Goal: Task Accomplishment & Management: Manage account settings

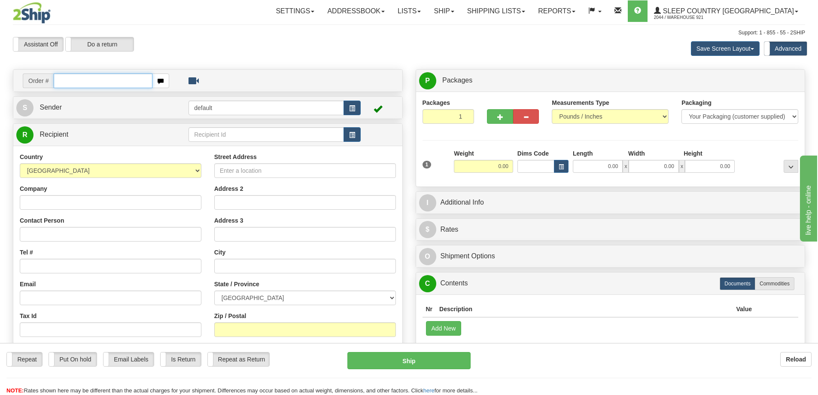
click at [100, 87] on input "text" at bounding box center [103, 80] width 99 height 15
paste input "9000I140378"
type input "9000I140378"
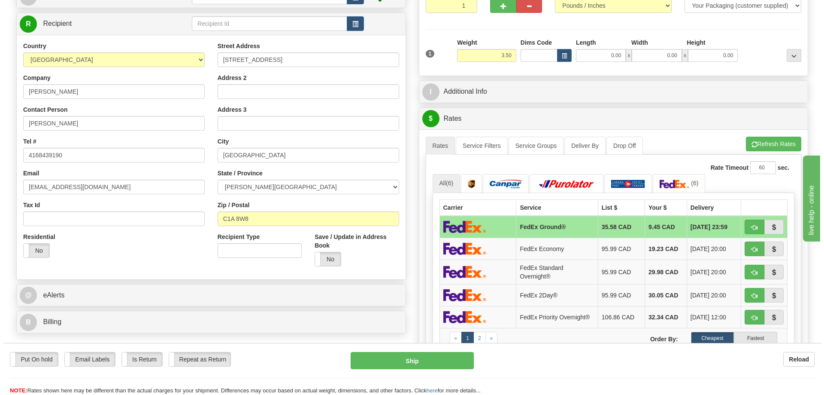
scroll to position [110, 0]
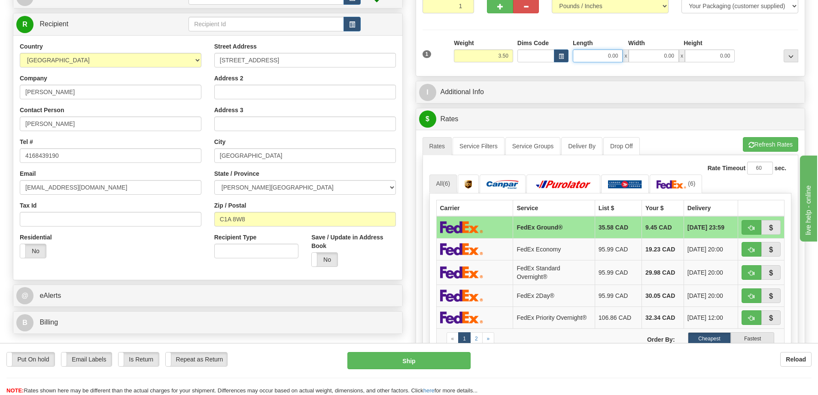
click at [587, 55] on input "0.00" at bounding box center [598, 55] width 50 height 13
type input "10.00"
type input "7.00"
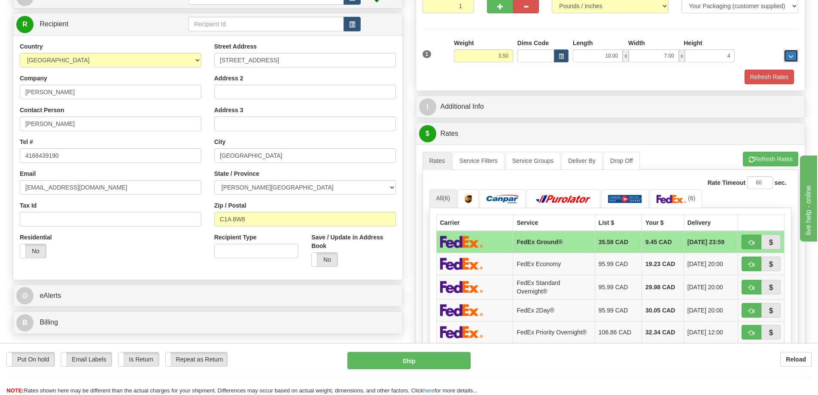
type input "4.00"
click at [766, 155] on button "Refresh Rates" at bounding box center [770, 159] width 55 height 15
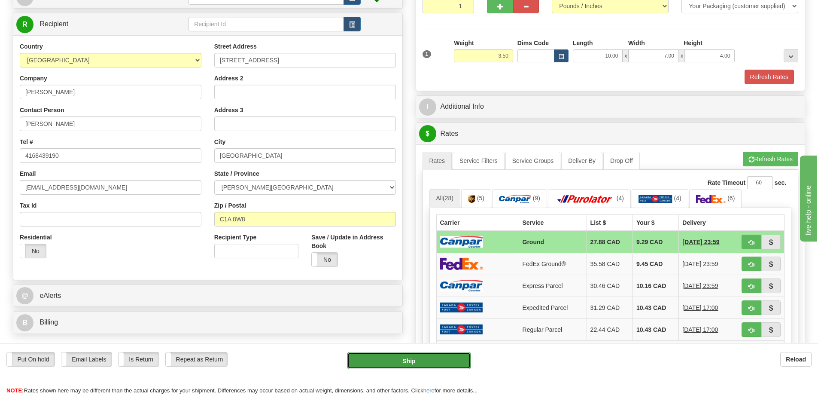
click at [428, 355] on button "Ship" at bounding box center [408, 360] width 123 height 17
type input "1"
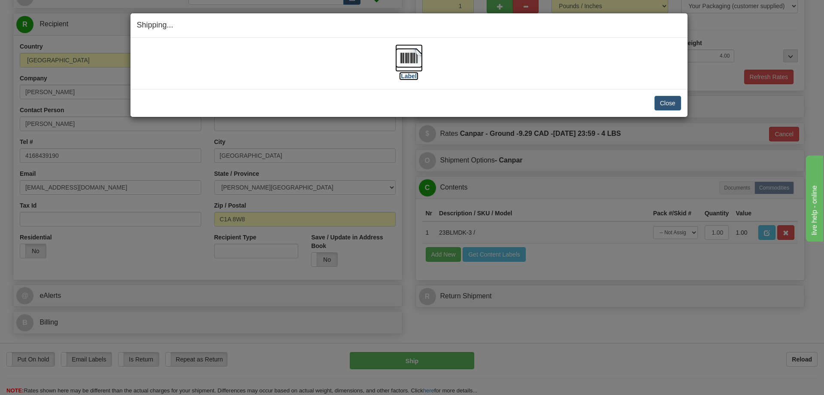
click at [410, 60] on img at bounding box center [408, 57] width 27 height 27
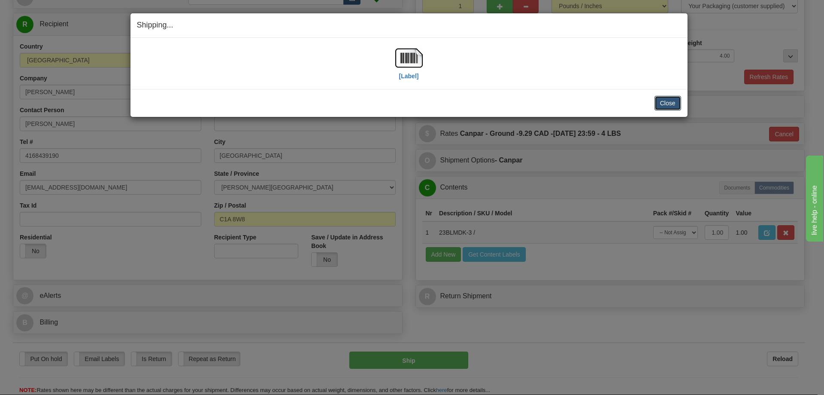
drag, startPoint x: 662, startPoint y: 103, endPoint x: 411, endPoint y: 107, distance: 250.8
click at [662, 103] on button "Close" at bounding box center [668, 103] width 27 height 15
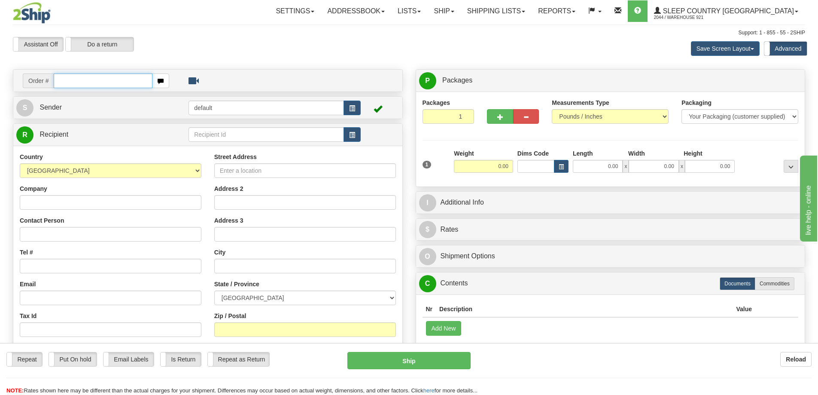
click at [64, 82] on input "text" at bounding box center [103, 80] width 99 height 15
paste input "9000I141435"
type input "9000I141435"
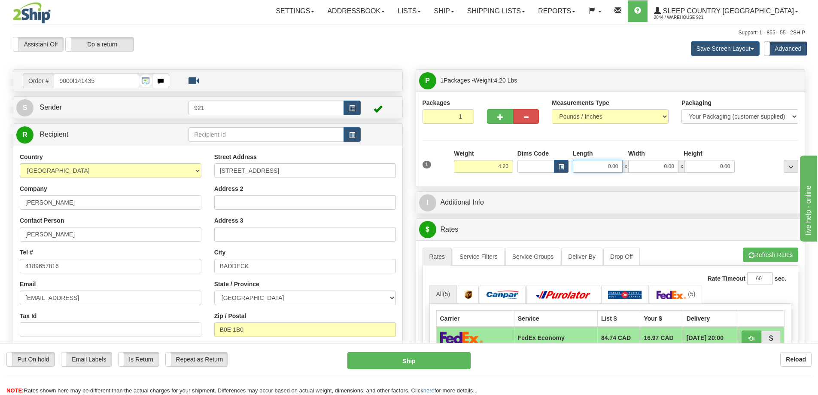
click at [588, 162] on input "0.00" at bounding box center [598, 166] width 50 height 13
type input "10.00"
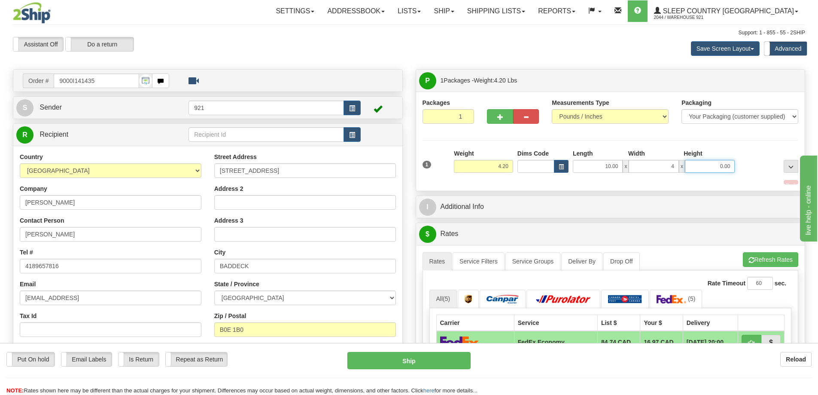
type input "4.00"
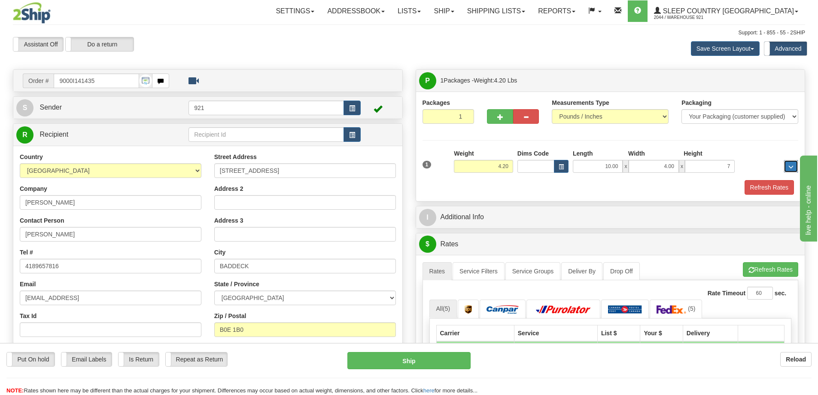
type input "7.00"
click at [743, 270] on button "Refresh Rates" at bounding box center [770, 269] width 55 height 15
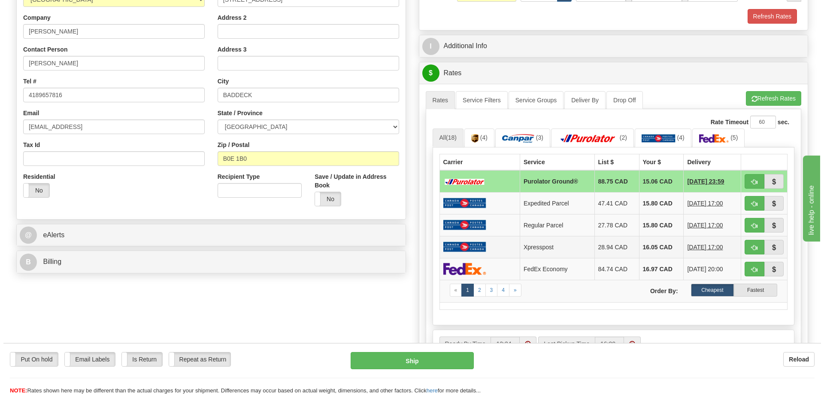
scroll to position [172, 0]
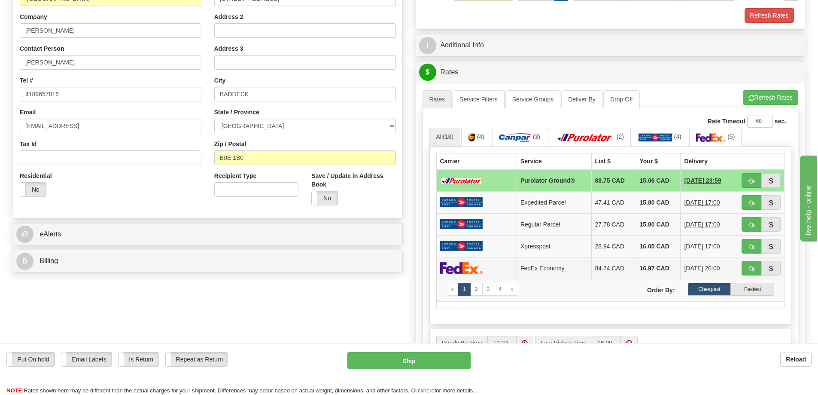
click at [477, 264] on img at bounding box center [461, 267] width 43 height 12
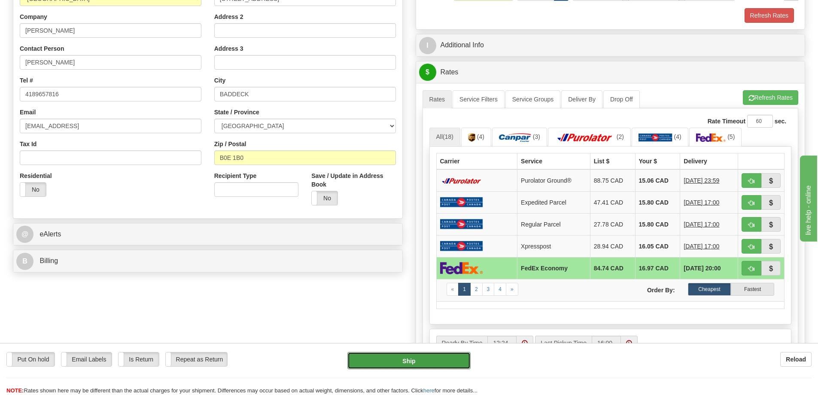
click at [431, 365] on button "Ship" at bounding box center [408, 360] width 123 height 17
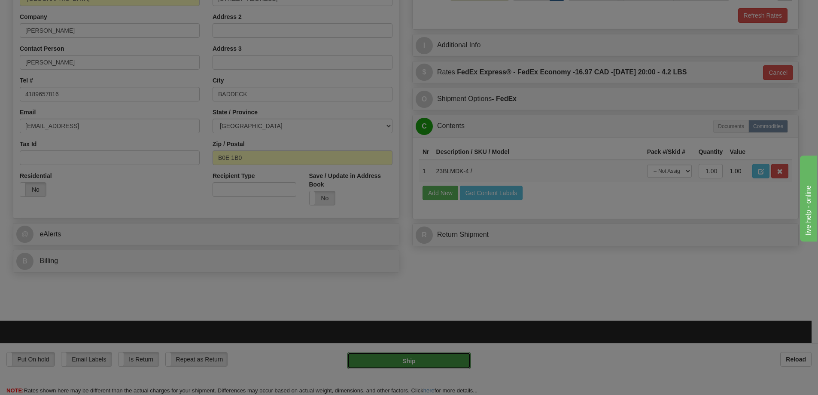
type input "20"
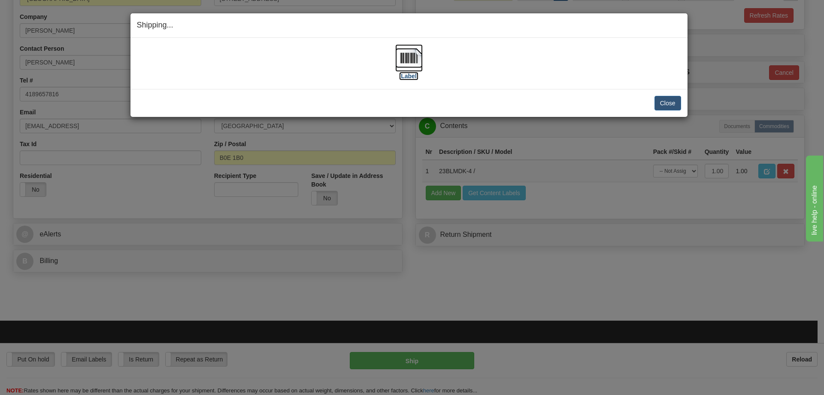
click at [416, 64] on img at bounding box center [408, 57] width 27 height 27
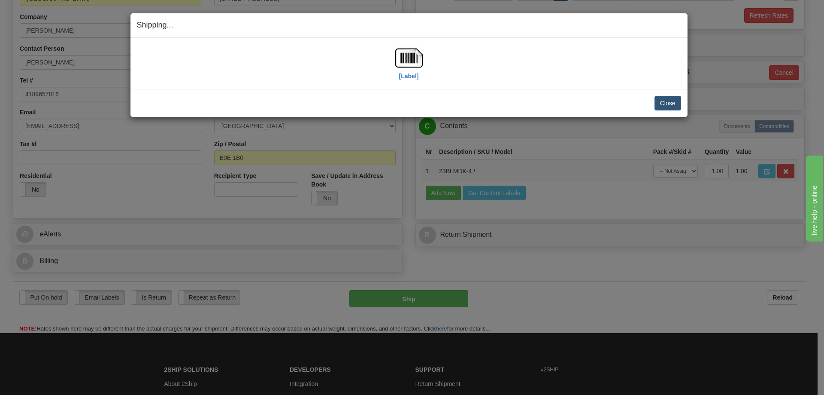
drag, startPoint x: 578, startPoint y: 84, endPoint x: 597, endPoint y: 88, distance: 19.9
click at [578, 84] on div "[Label] IMPORTANT NOTICE Embassy / Consulate / Government Building / Hospital C…" at bounding box center [409, 63] width 557 height 51
click at [674, 100] on button "Close" at bounding box center [668, 103] width 27 height 15
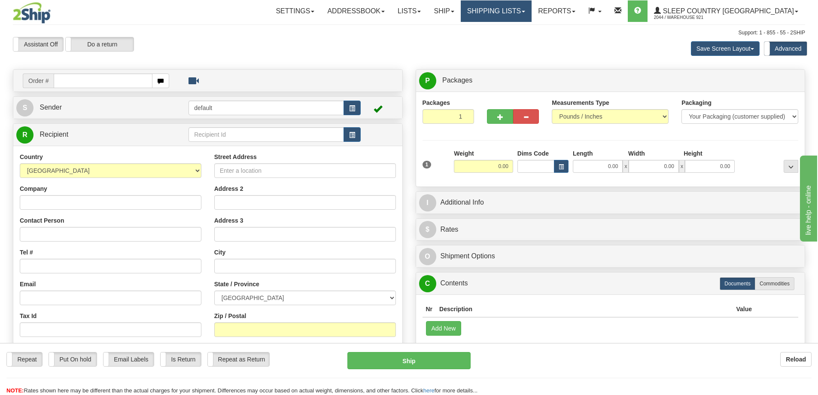
click at [529, 11] on link "Shipping lists" at bounding box center [496, 10] width 71 height 21
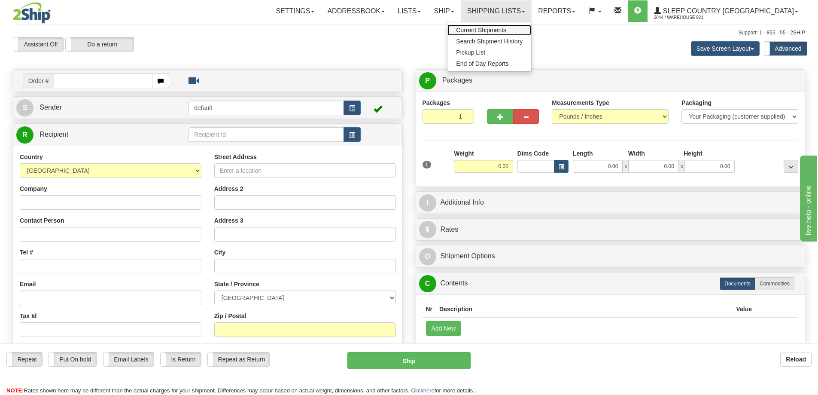
click at [506, 32] on span "Current Shipments" at bounding box center [481, 30] width 50 height 7
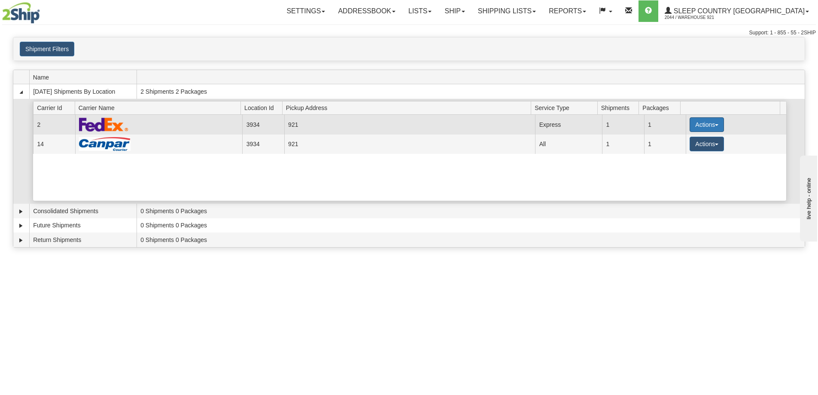
click at [690, 122] on button "Actions" at bounding box center [707, 124] width 34 height 15
click at [683, 140] on span "Details" at bounding box center [674, 140] width 23 height 6
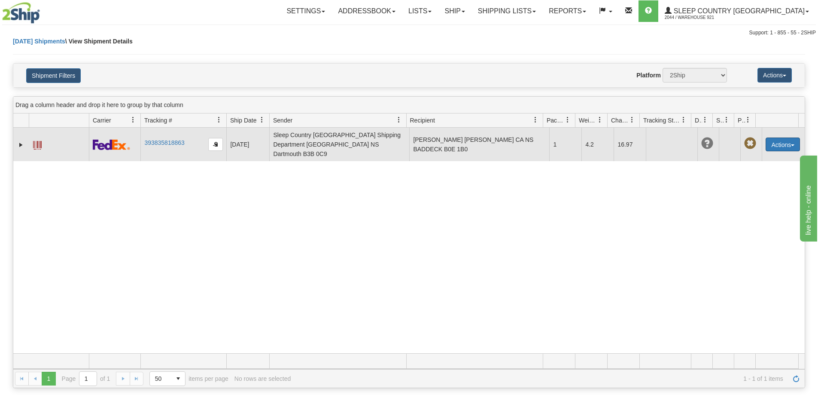
click at [778, 137] on button "Actions" at bounding box center [783, 144] width 34 height 14
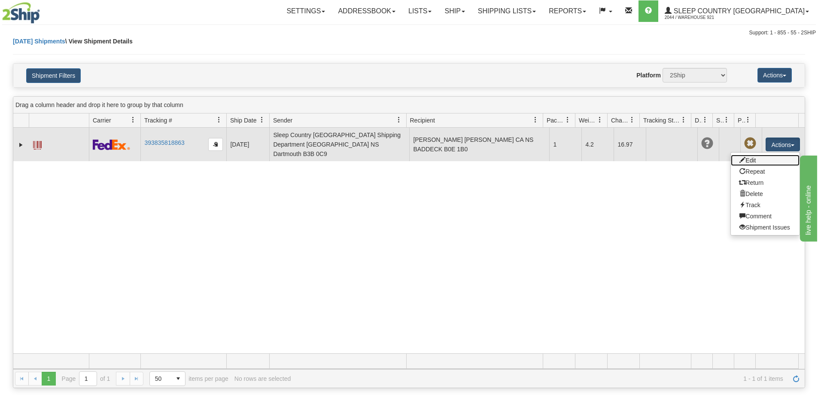
click at [769, 155] on link "Edit" at bounding box center [765, 160] width 69 height 11
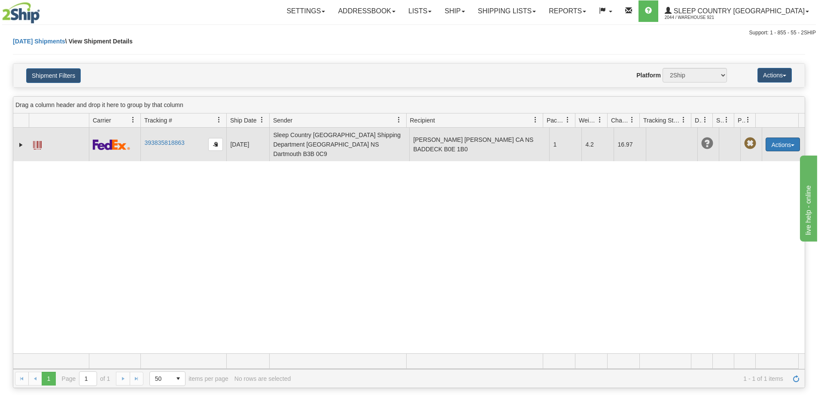
click at [772, 141] on button "Actions" at bounding box center [783, 144] width 34 height 14
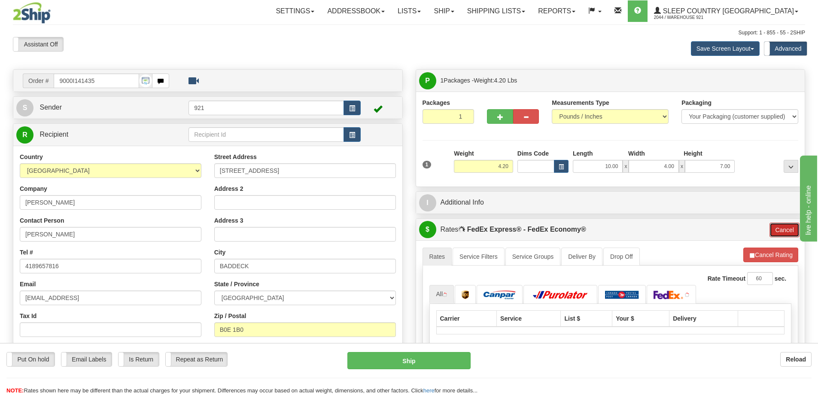
click at [783, 227] on button "Cancel" at bounding box center [784, 229] width 30 height 15
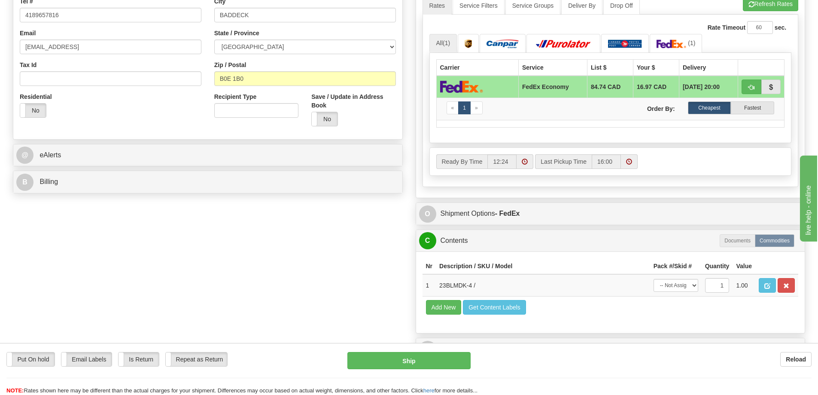
scroll to position [172, 0]
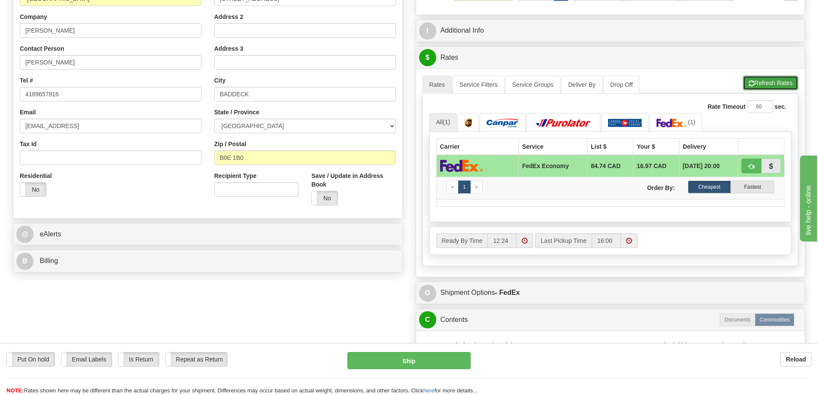
click at [765, 83] on button "Refresh Rates" at bounding box center [770, 83] width 55 height 15
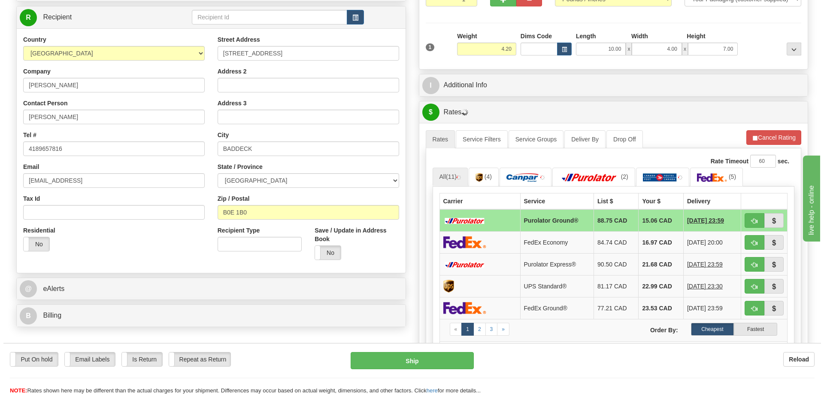
scroll to position [129, 0]
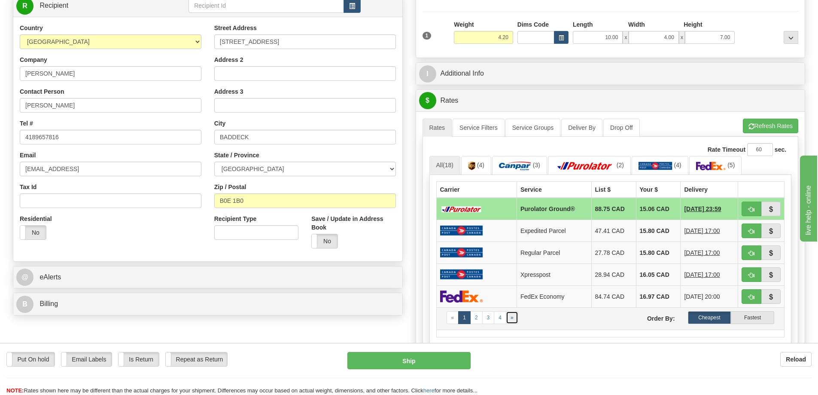
click at [513, 318] on link "»" at bounding box center [512, 317] width 12 height 13
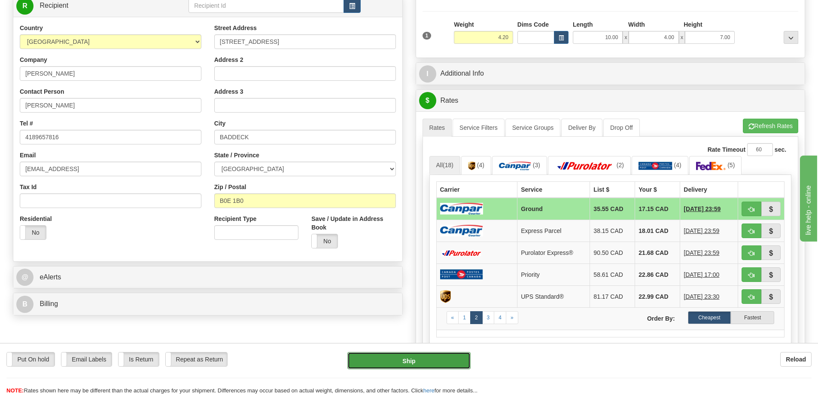
click at [425, 363] on button "Ship" at bounding box center [408, 360] width 123 height 17
type input "1"
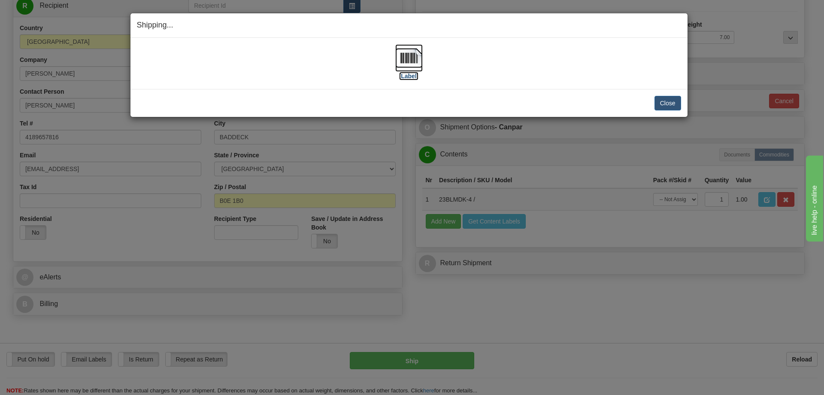
click at [399, 54] on img at bounding box center [408, 57] width 27 height 27
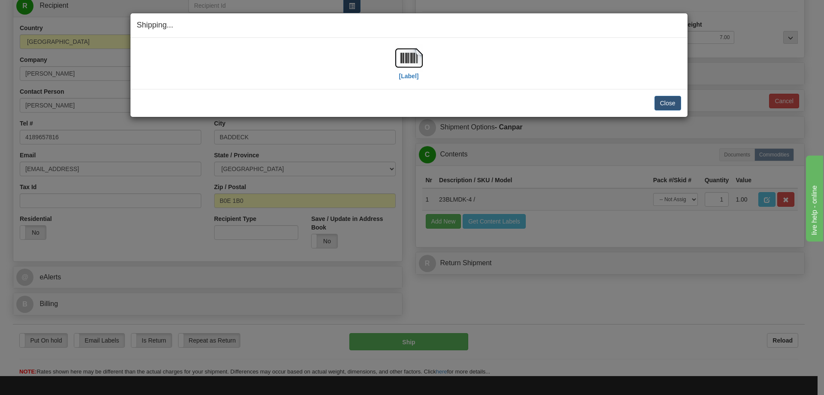
click at [578, 81] on div "[Label]" at bounding box center [409, 63] width 544 height 38
click at [665, 102] on button "Close" at bounding box center [668, 103] width 27 height 15
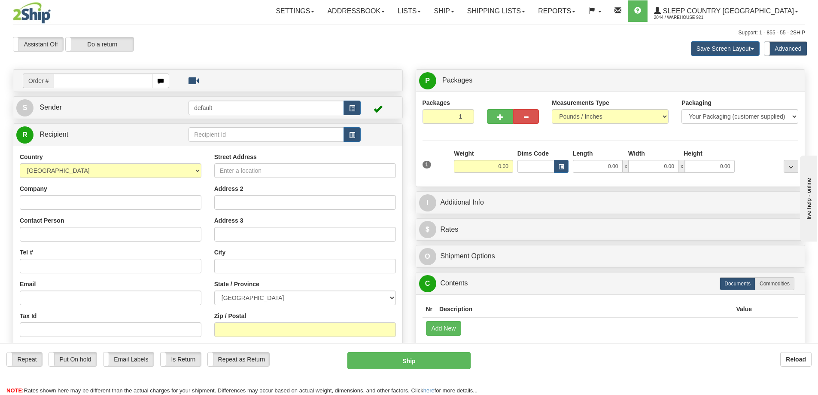
click at [96, 80] on input "text" at bounding box center [103, 80] width 99 height 15
type input "9000I141050"
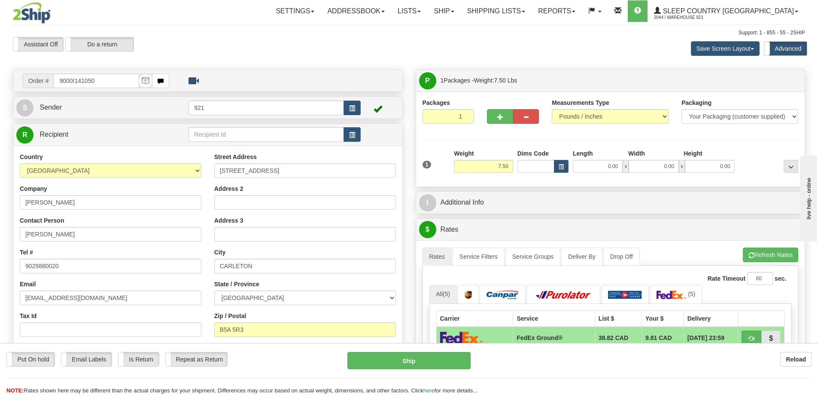
click at [595, 158] on div "Length" at bounding box center [598, 154] width 55 height 11
click at [595, 165] on input "0.00" at bounding box center [598, 166] width 50 height 13
type input "10.00"
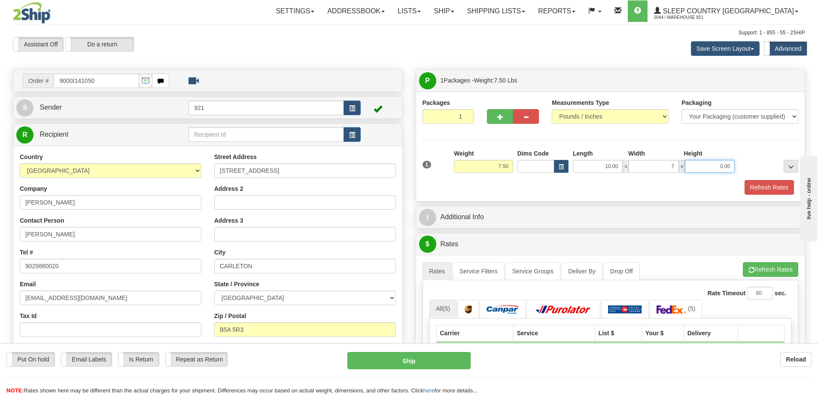
type input "7.00"
type input "4.00"
click at [747, 273] on button "Refresh Rates" at bounding box center [770, 269] width 55 height 15
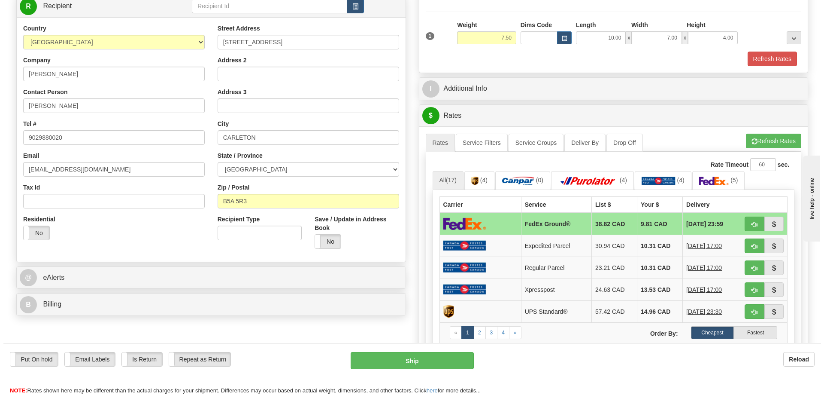
scroll to position [129, 0]
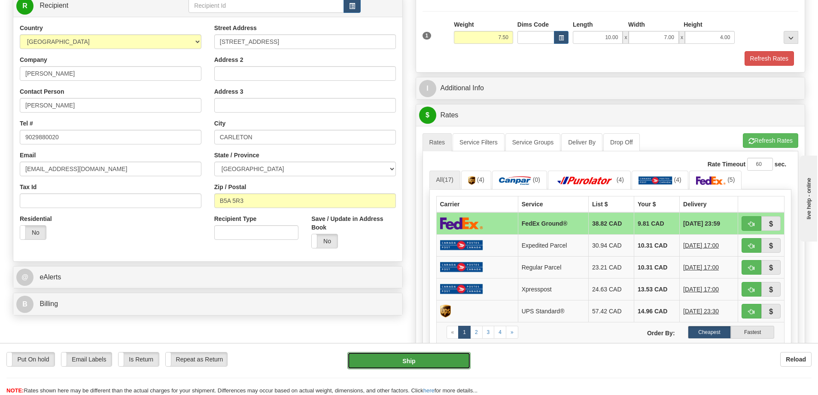
click at [417, 364] on button "Ship" at bounding box center [408, 360] width 123 height 17
type input "92"
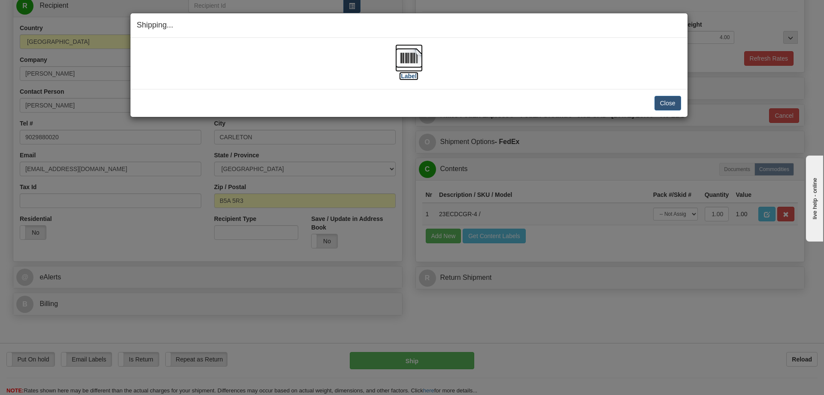
click at [403, 58] on img at bounding box center [408, 57] width 27 height 27
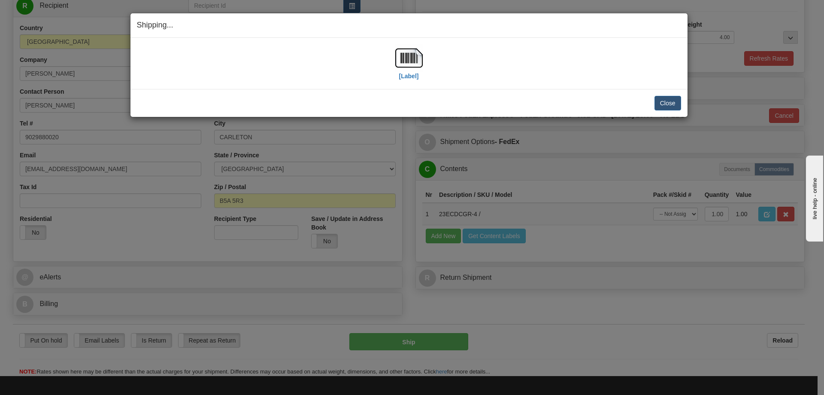
click at [591, 90] on div "Close Cancel Cancel Shipment and Quit Pickup Quit Pickup ONLY" at bounding box center [409, 103] width 557 height 28
click at [672, 103] on button "Close" at bounding box center [668, 103] width 27 height 15
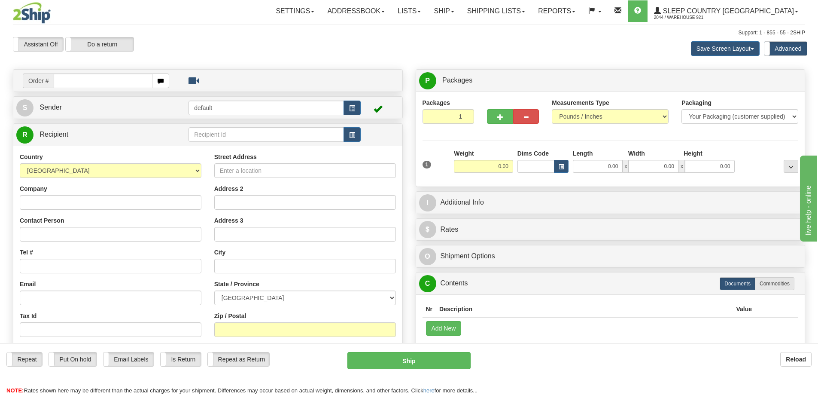
click at [82, 85] on input "text" at bounding box center [103, 80] width 99 height 15
type input "9000I141064"
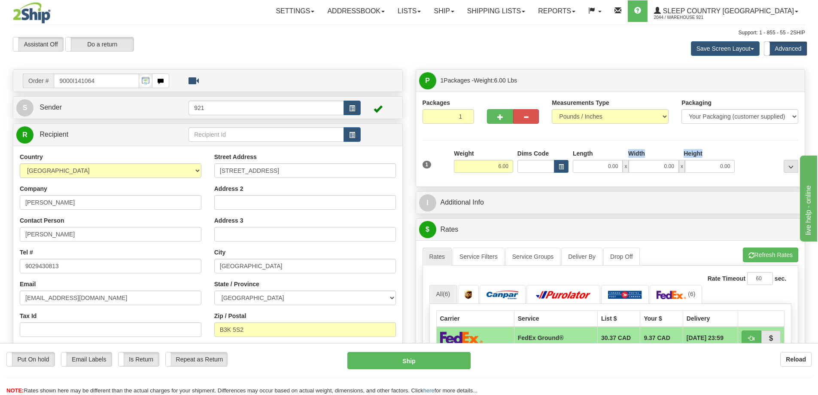
click at [601, 159] on div "Length Width Height 0.00 x 0.00 x 0.00" at bounding box center [654, 161] width 166 height 24
click at [599, 164] on input "0.00" at bounding box center [598, 166] width 50 height 13
type input "12.00"
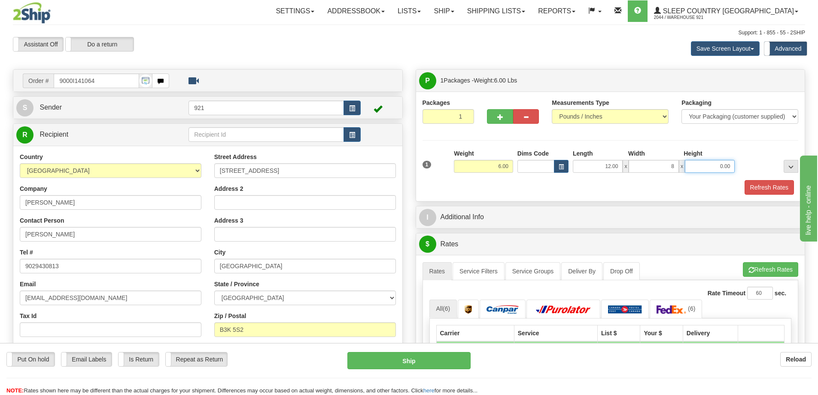
type input "8.00"
type input "4.00"
click at [769, 262] on button "Refresh Rates" at bounding box center [770, 269] width 55 height 15
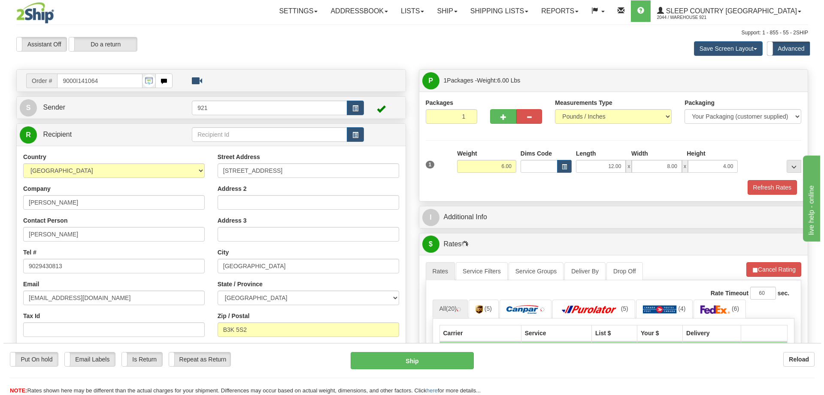
scroll to position [43, 0]
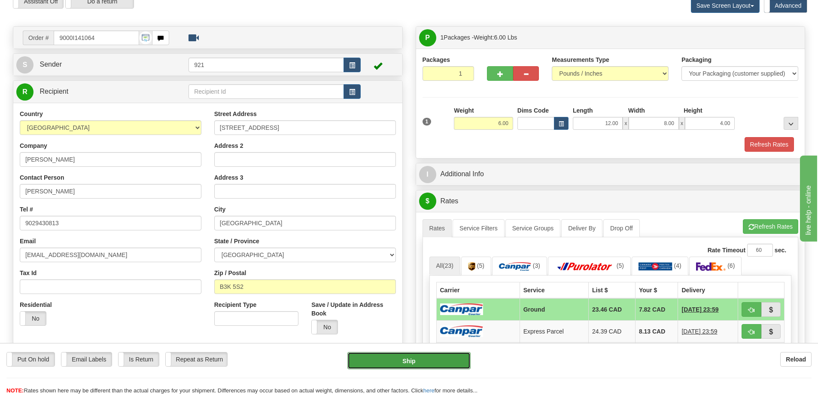
click at [440, 355] on button "Ship" at bounding box center [408, 360] width 123 height 17
type input "1"
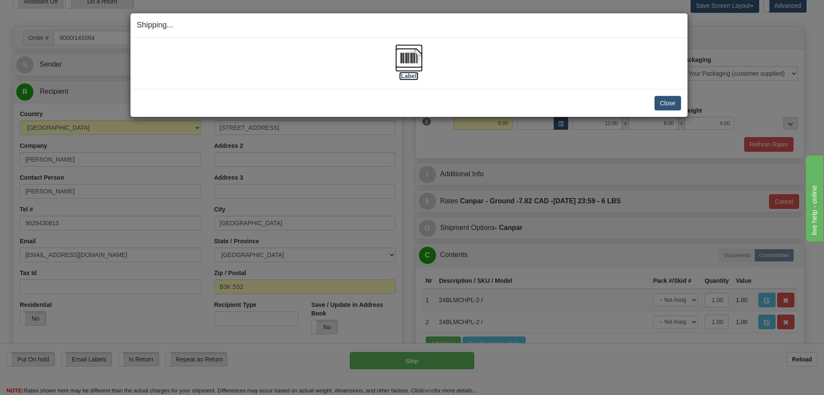
click at [400, 61] on img at bounding box center [408, 57] width 27 height 27
click at [588, 104] on div "Close Cancel" at bounding box center [409, 103] width 544 height 15
click at [667, 106] on button "Close" at bounding box center [668, 103] width 27 height 15
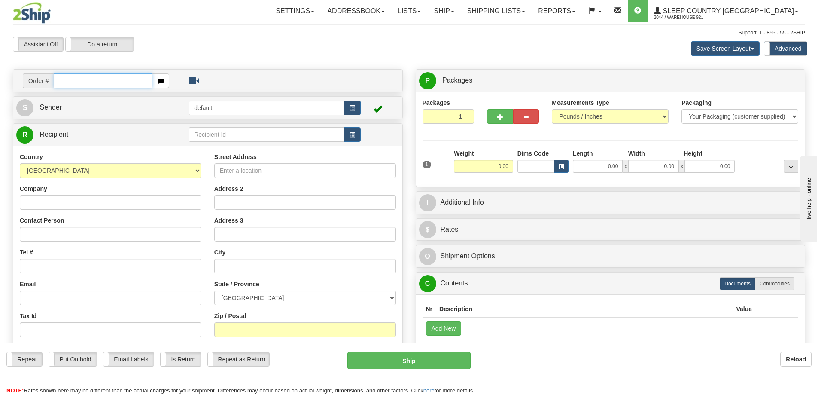
click at [117, 82] on input "text" at bounding box center [103, 80] width 99 height 15
paste input "9000I136781"
type input "9000I136781"
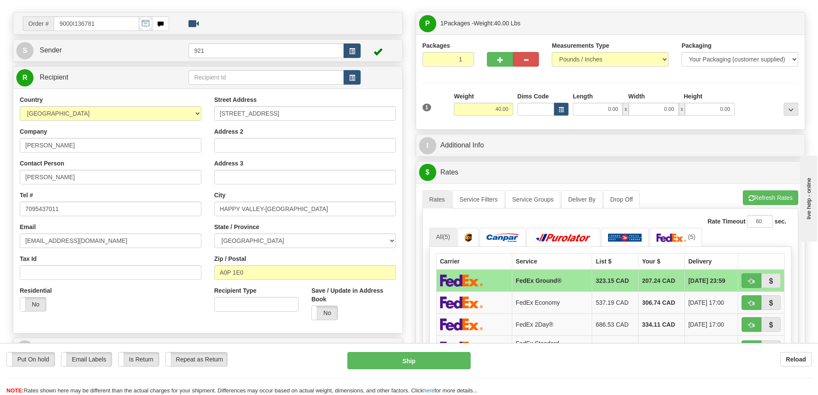
scroll to position [86, 0]
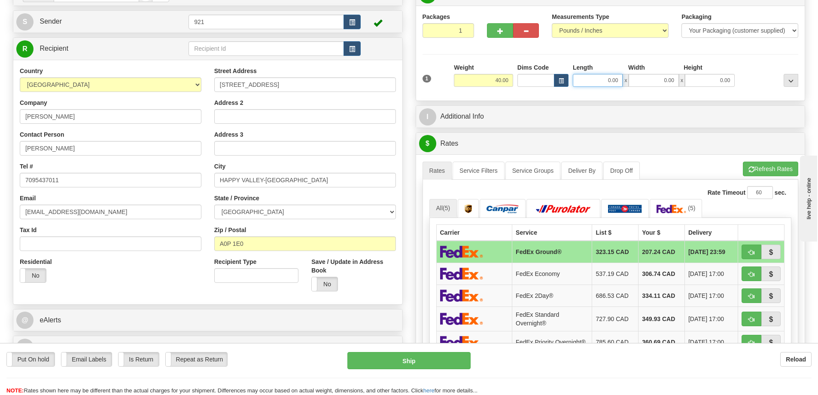
click at [589, 86] on input "0.00" at bounding box center [598, 80] width 50 height 13
type input "19.00"
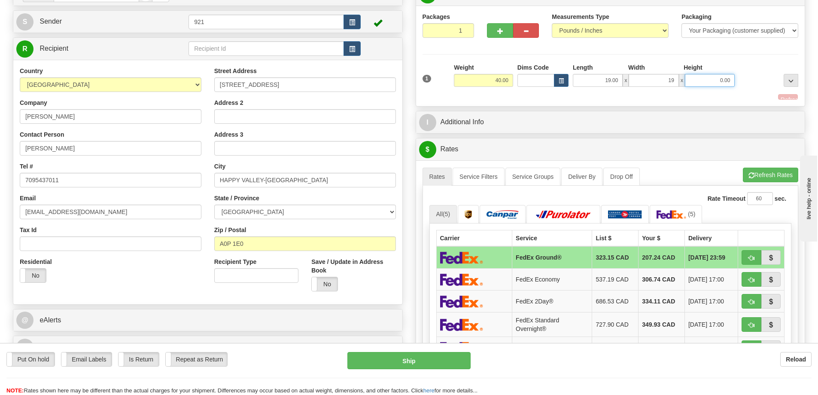
type input "19.00"
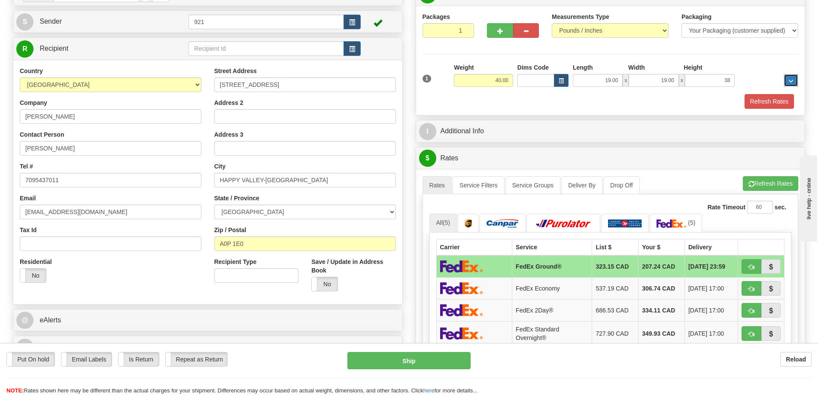
type input "38.00"
click at [759, 182] on button "Refresh Rates" at bounding box center [770, 183] width 55 height 15
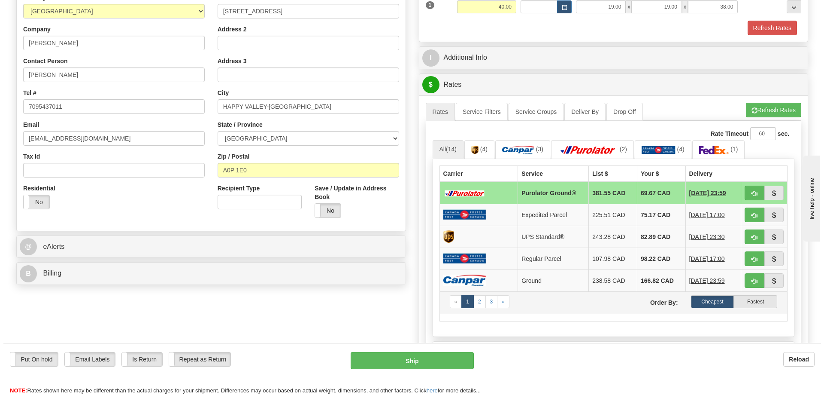
scroll to position [129, 0]
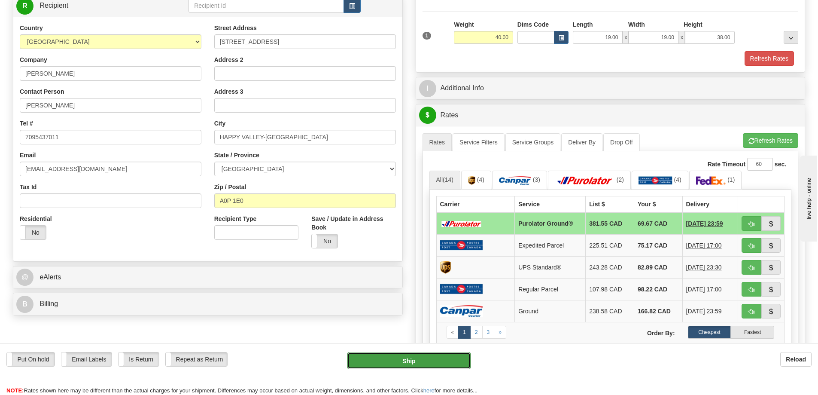
click at [422, 359] on button "Ship" at bounding box center [408, 360] width 123 height 17
type input "260"
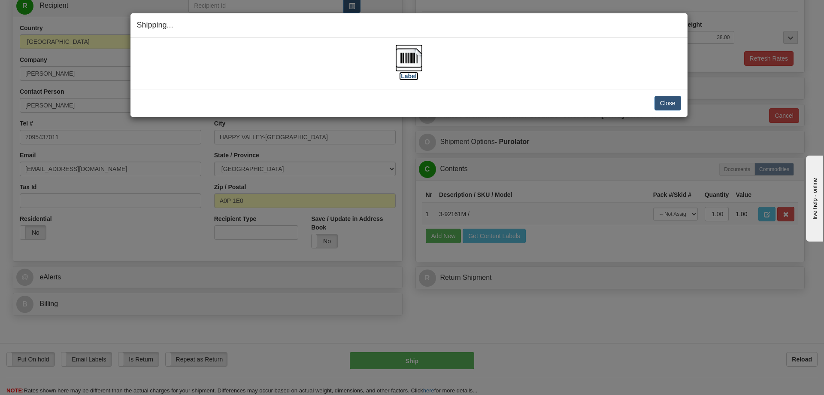
click at [398, 58] on img at bounding box center [408, 57] width 27 height 27
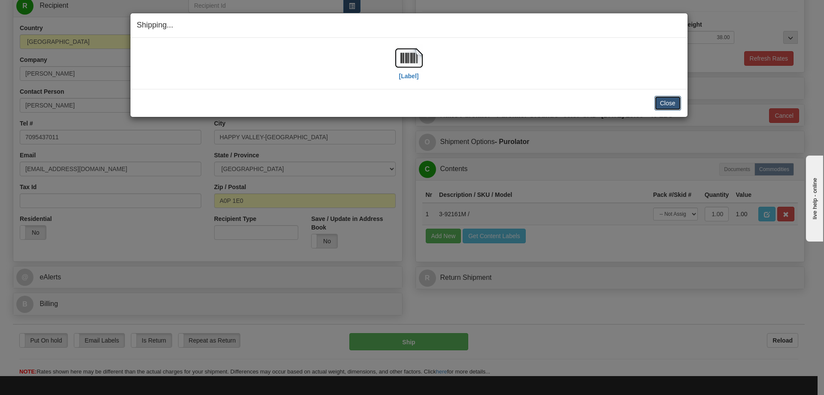
click at [668, 100] on button "Close" at bounding box center [668, 103] width 27 height 15
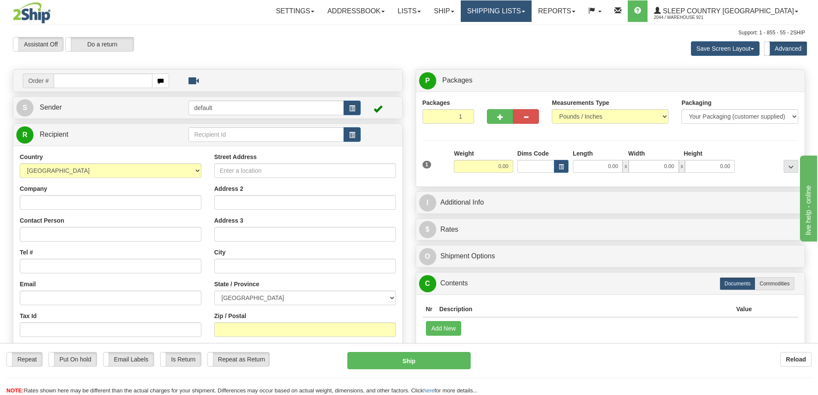
click at [530, 8] on link "Shipping lists" at bounding box center [496, 10] width 71 height 21
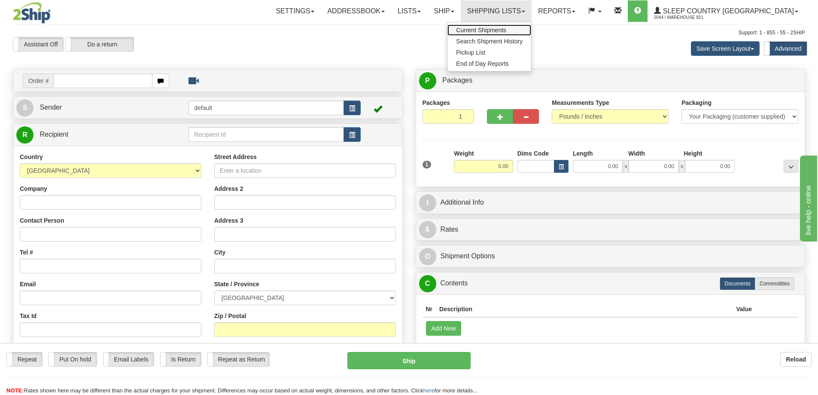
click at [501, 24] on link "Current Shipments" at bounding box center [489, 29] width 84 height 11
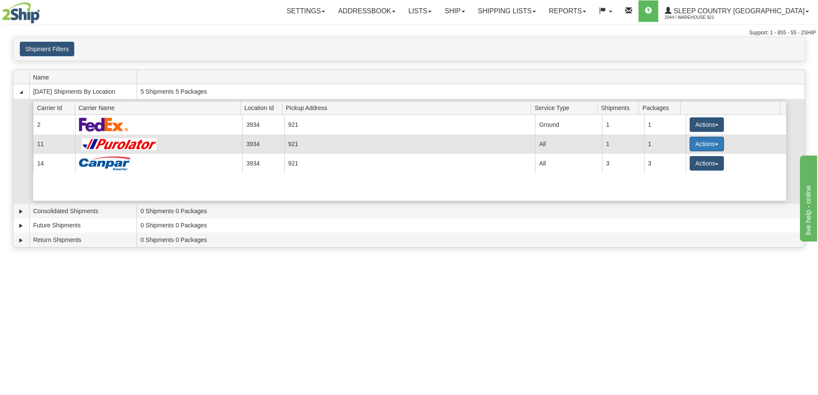
click at [697, 144] on button "Actions" at bounding box center [707, 144] width 34 height 15
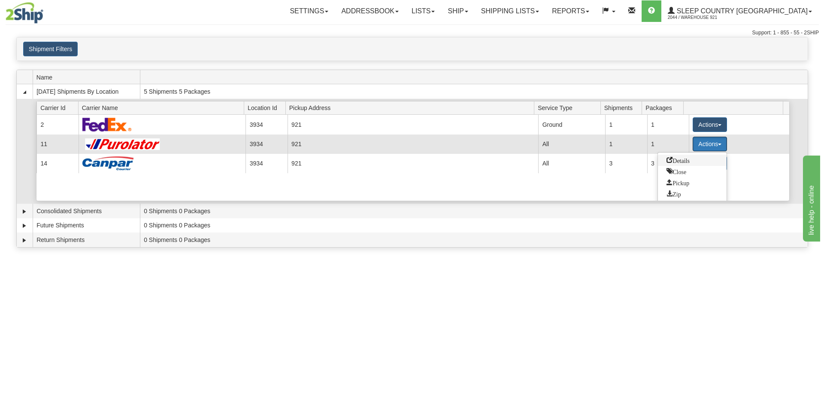
scroll to position [12, 0]
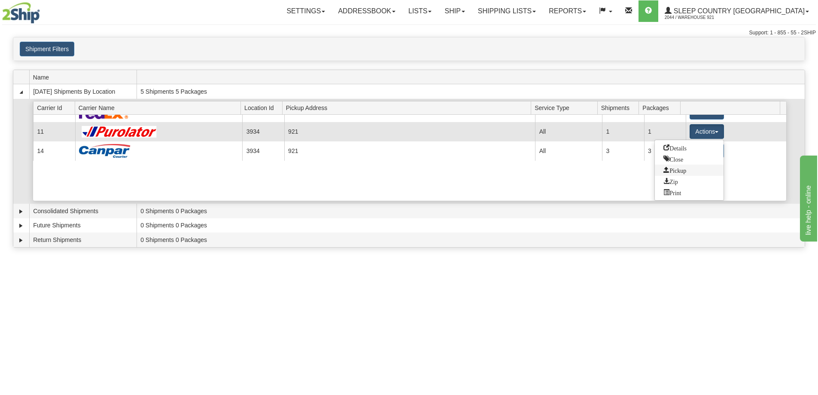
click at [682, 170] on span "Pickup" at bounding box center [674, 170] width 23 height 6
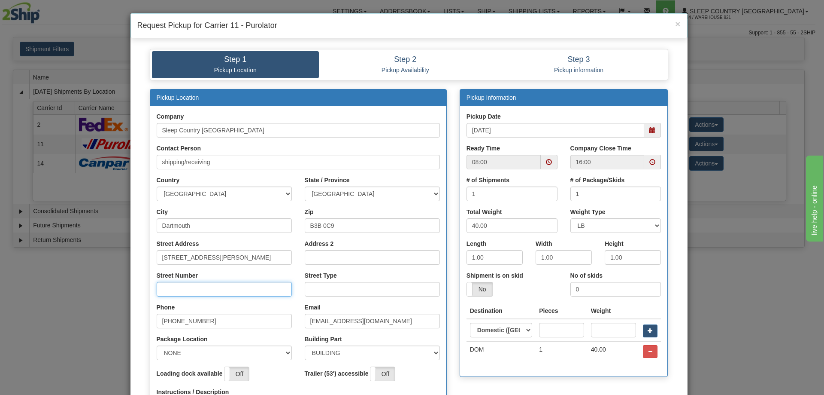
click at [188, 287] on input "Street Number" at bounding box center [224, 289] width 135 height 15
type input "130"
click at [336, 292] on input "Street Type" at bounding box center [372, 289] width 135 height 15
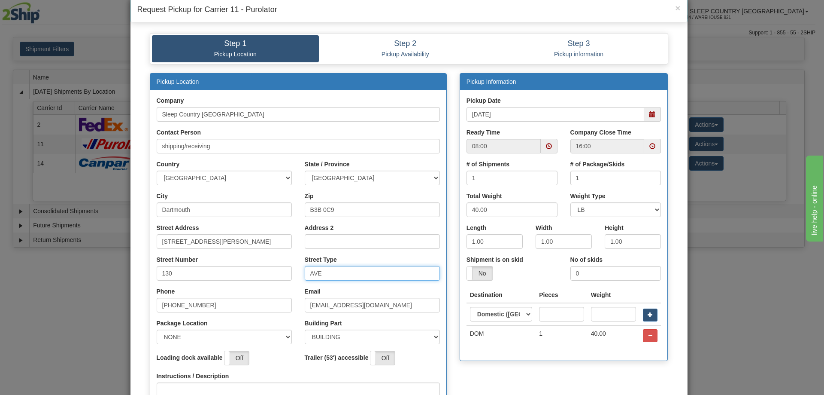
scroll to position [43, 0]
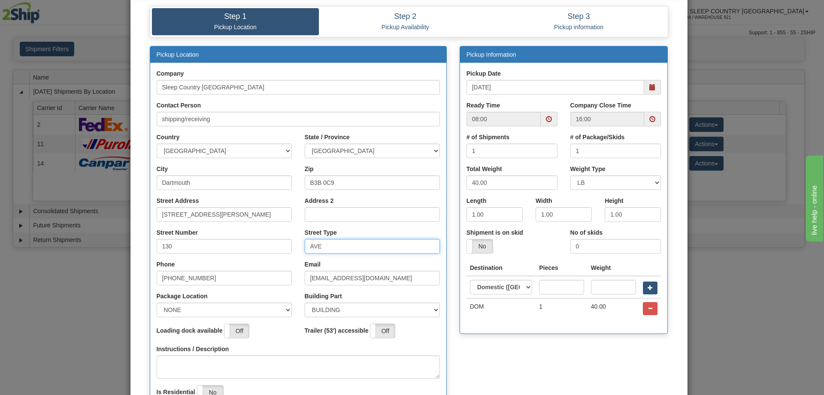
type input "AVE"
click at [282, 306] on select "NONE FRONT REAR SIDE" at bounding box center [224, 309] width 135 height 15
select select "2"
click at [157, 302] on select "NONE FRONT REAR SIDE" at bounding box center [224, 309] width 135 height 15
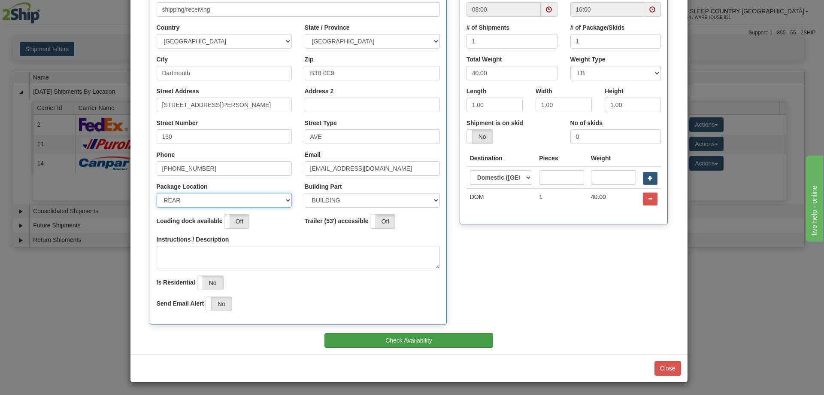
scroll to position [153, 0]
click at [441, 340] on button "Check Availability" at bounding box center [409, 339] width 169 height 15
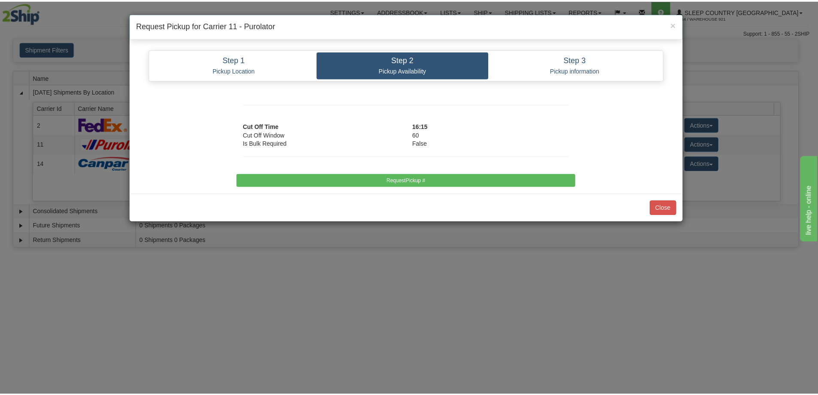
scroll to position [0, 0]
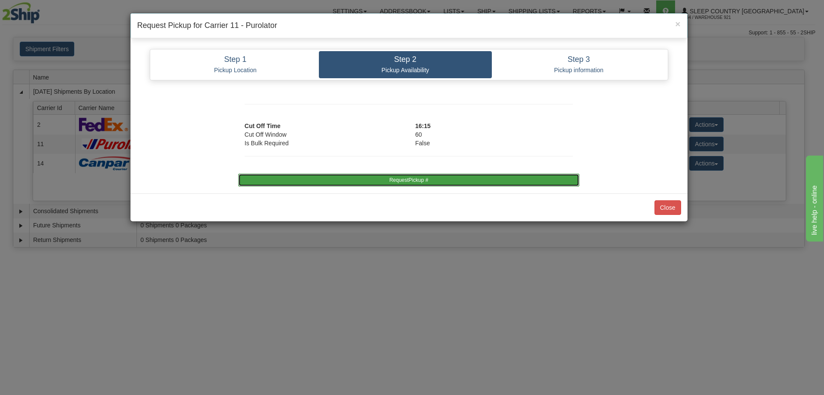
click at [408, 183] on button "RequestPickup #" at bounding box center [408, 179] width 341 height 13
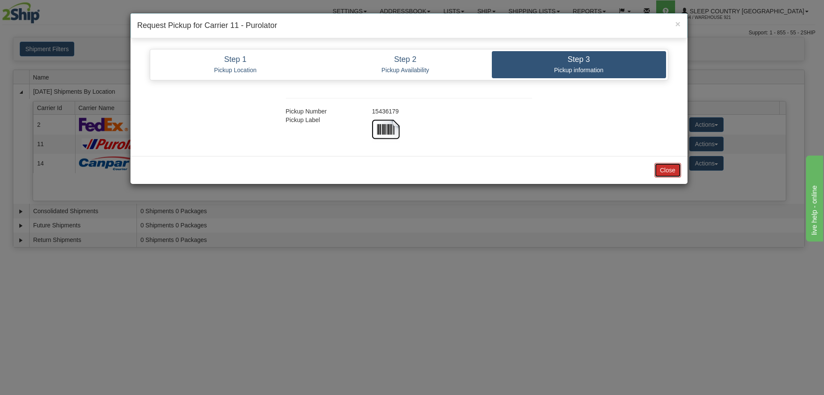
click at [668, 175] on button "Close" at bounding box center [668, 170] width 27 height 15
